Goal: Find specific page/section: Find specific page/section

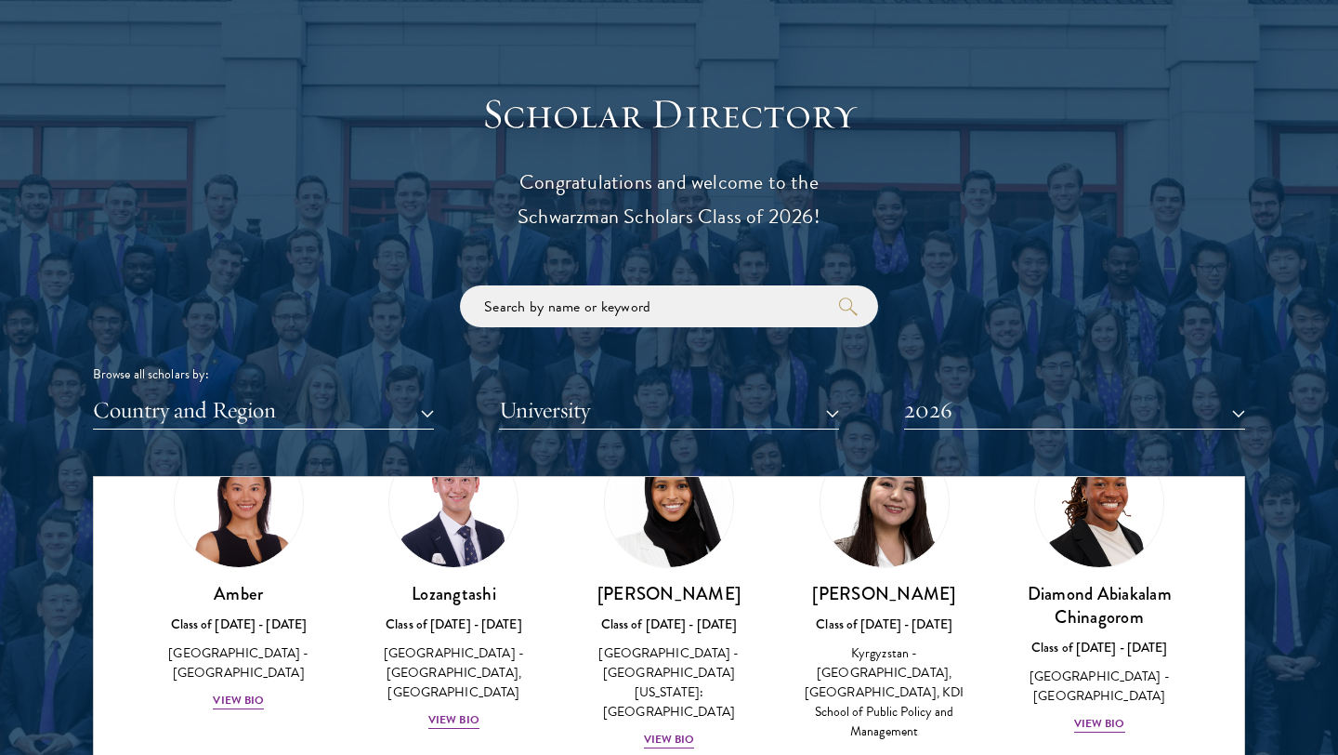
scroll to position [127, 0]
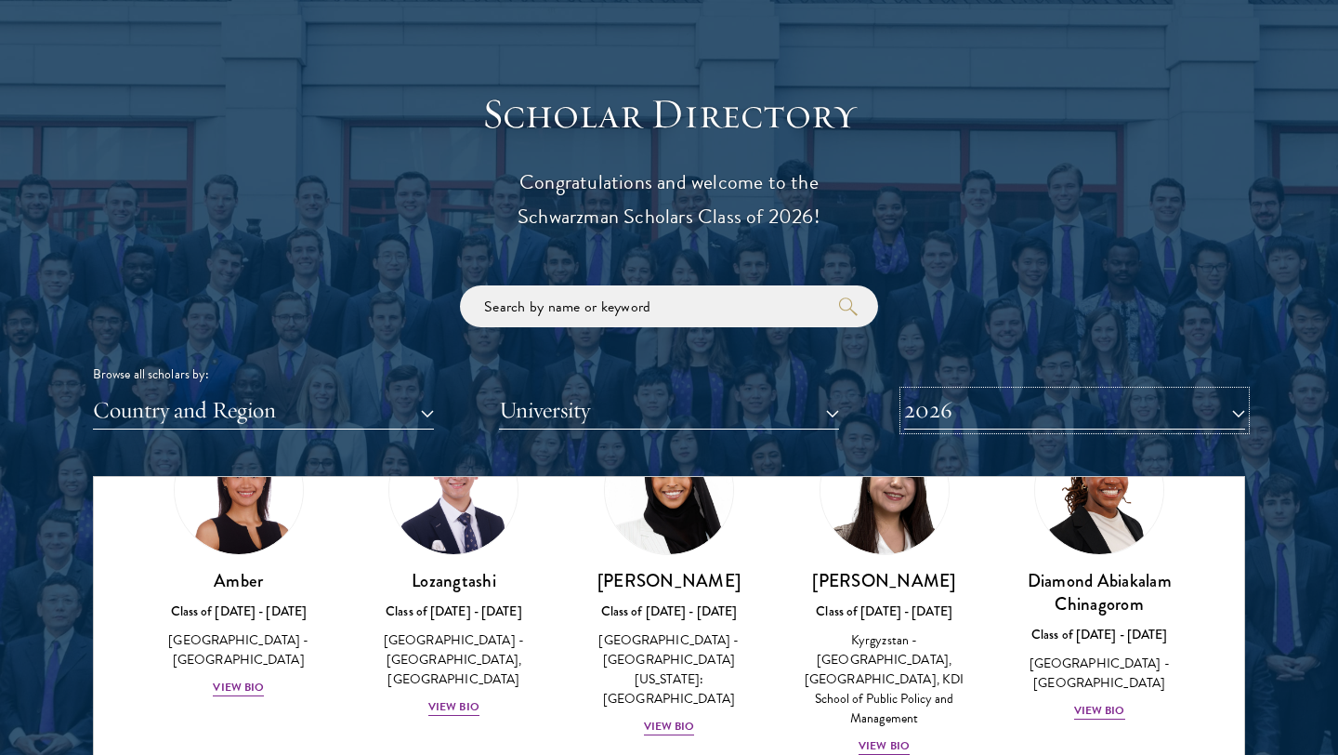
click at [962, 408] on button "2026" at bounding box center [1074, 410] width 341 height 38
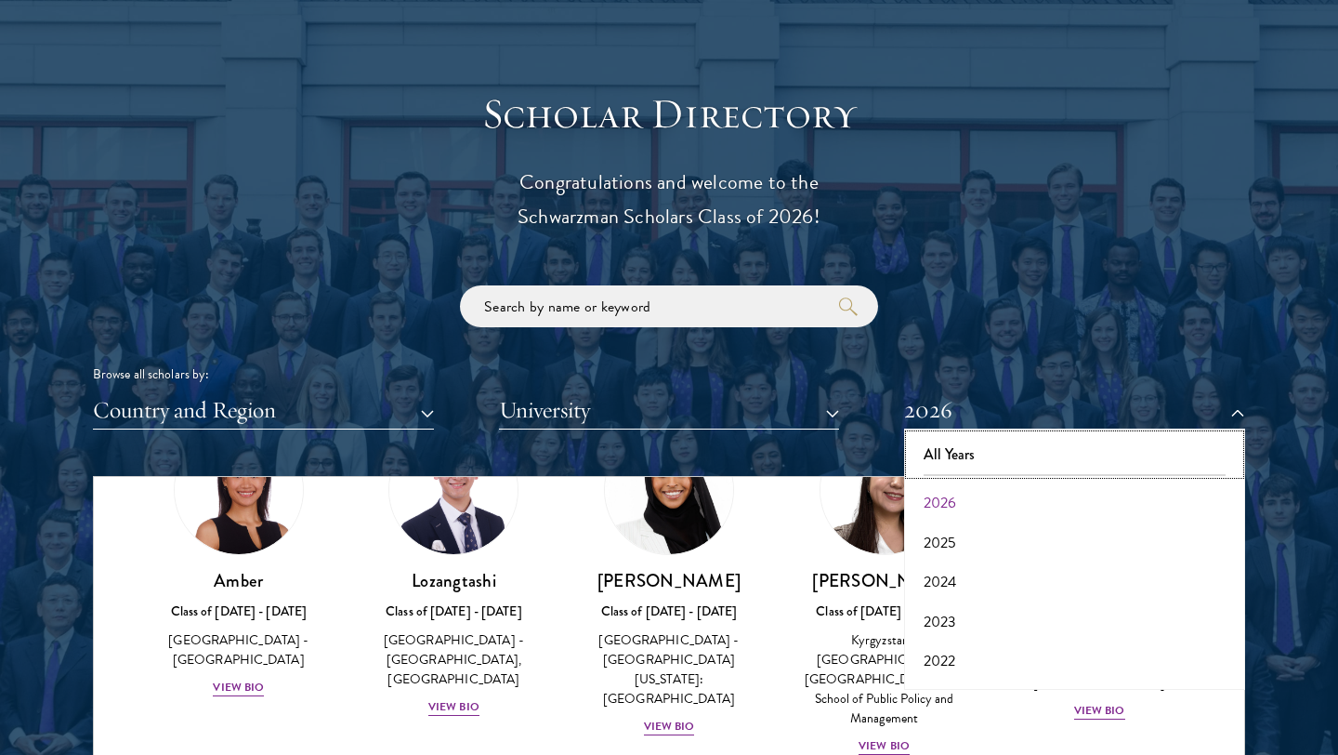
click at [931, 445] on button "All Years" at bounding box center [1075, 454] width 330 height 39
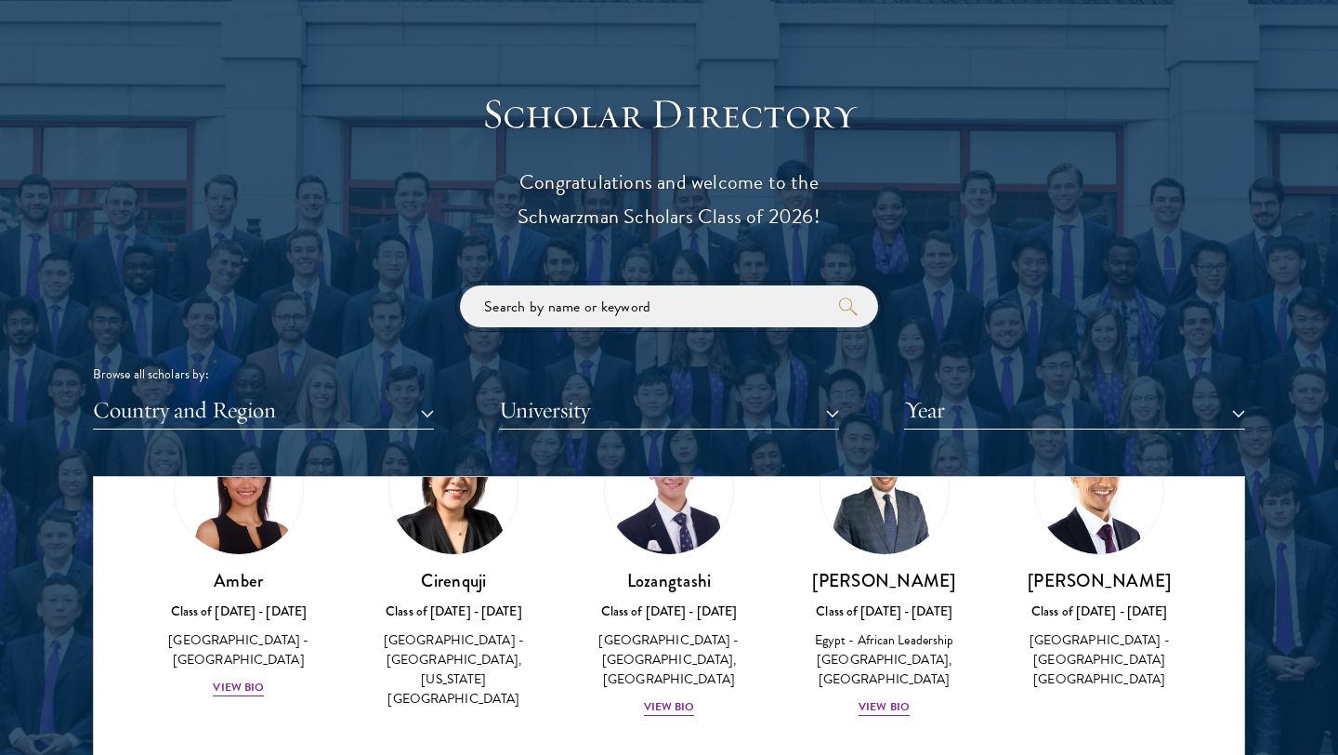
click at [643, 318] on input "search" at bounding box center [669, 306] width 418 height 42
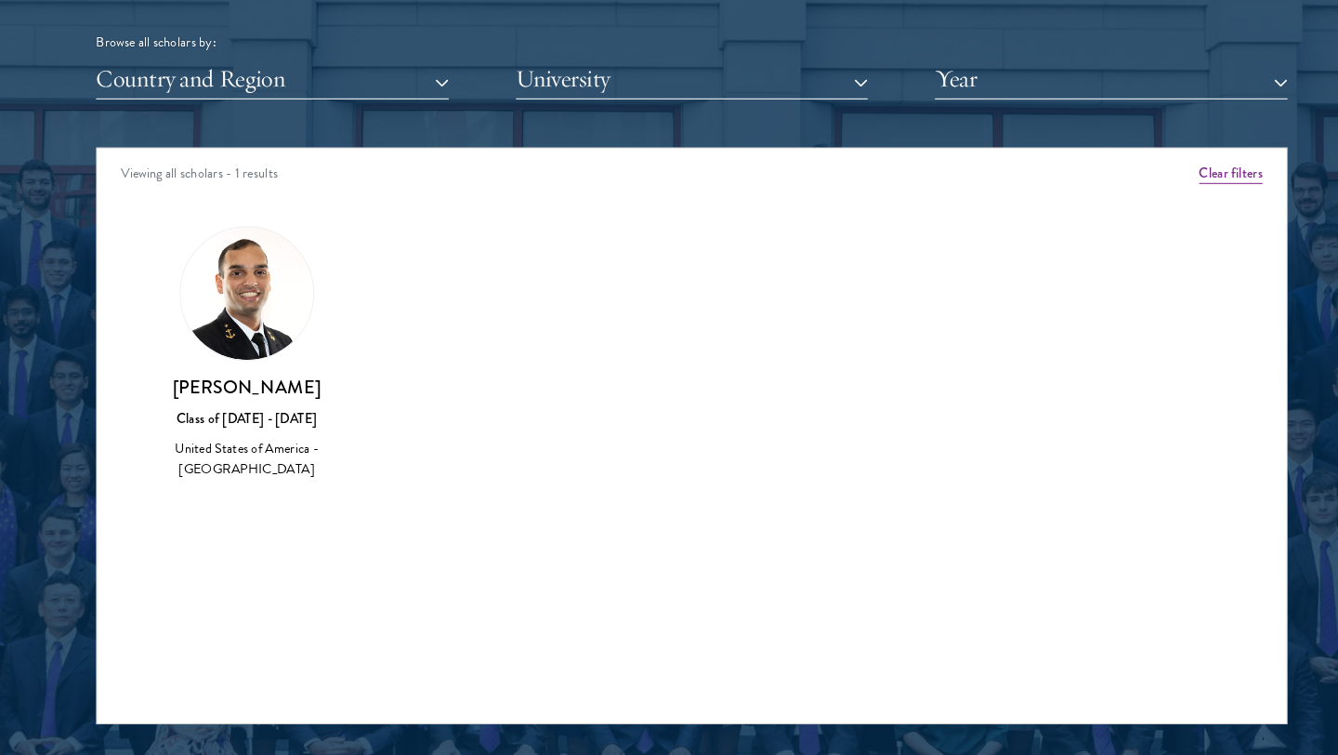
scroll to position [2316, 0]
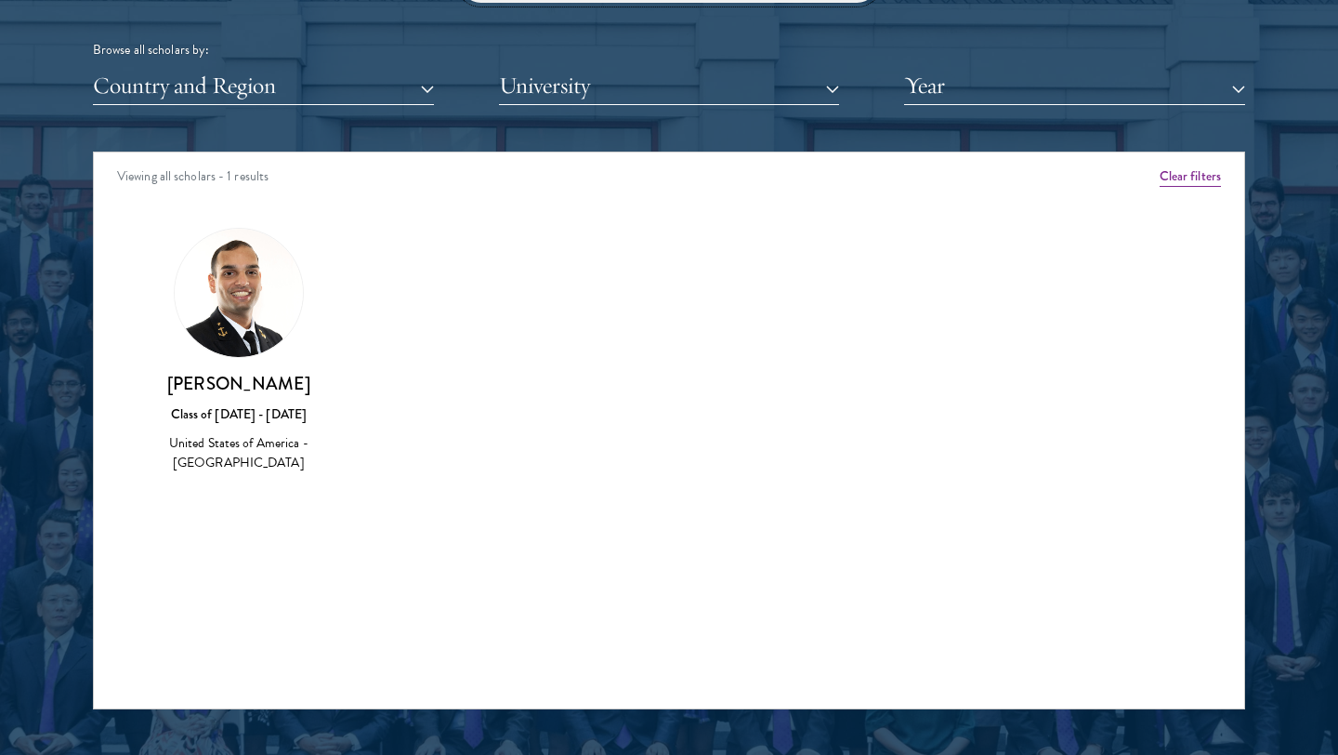
type input "[PERSON_NAME]"
